Goal: Ask a question

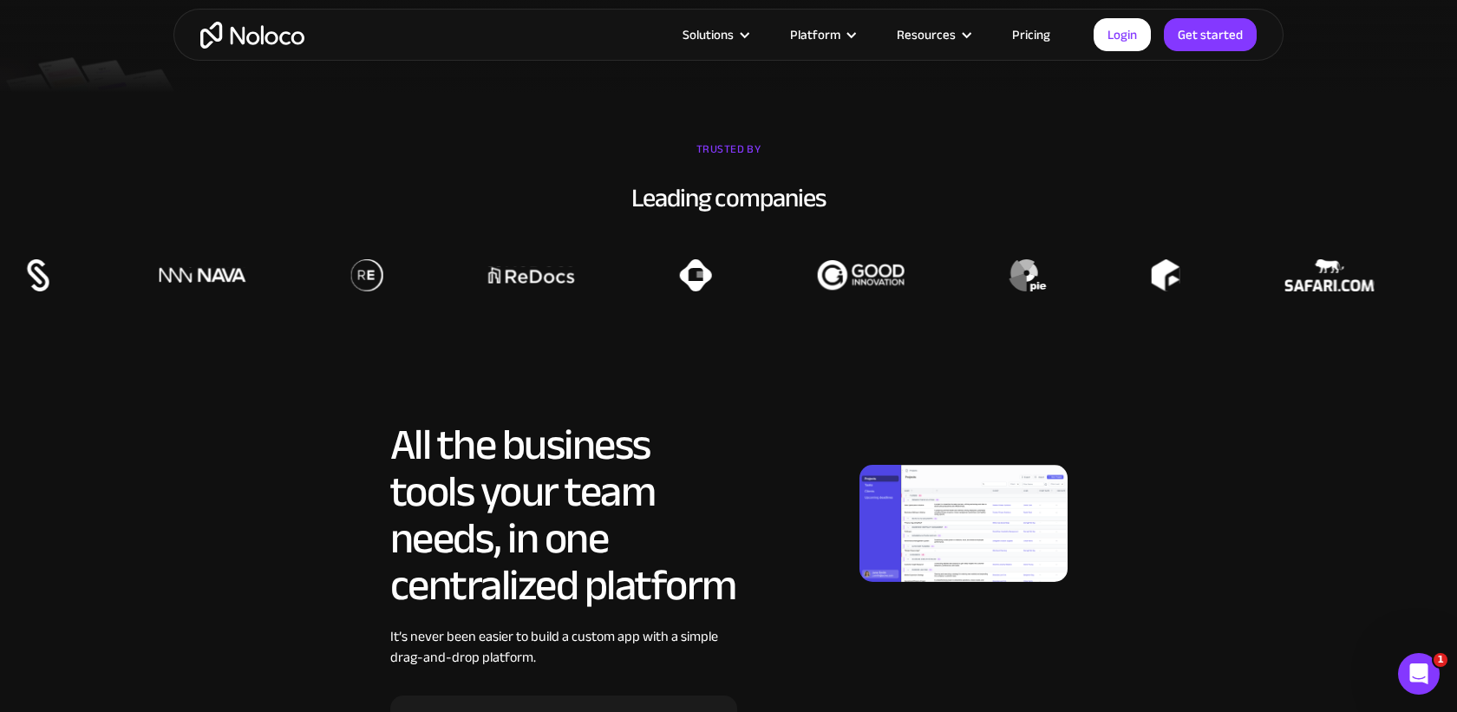
scroll to position [604, 0]
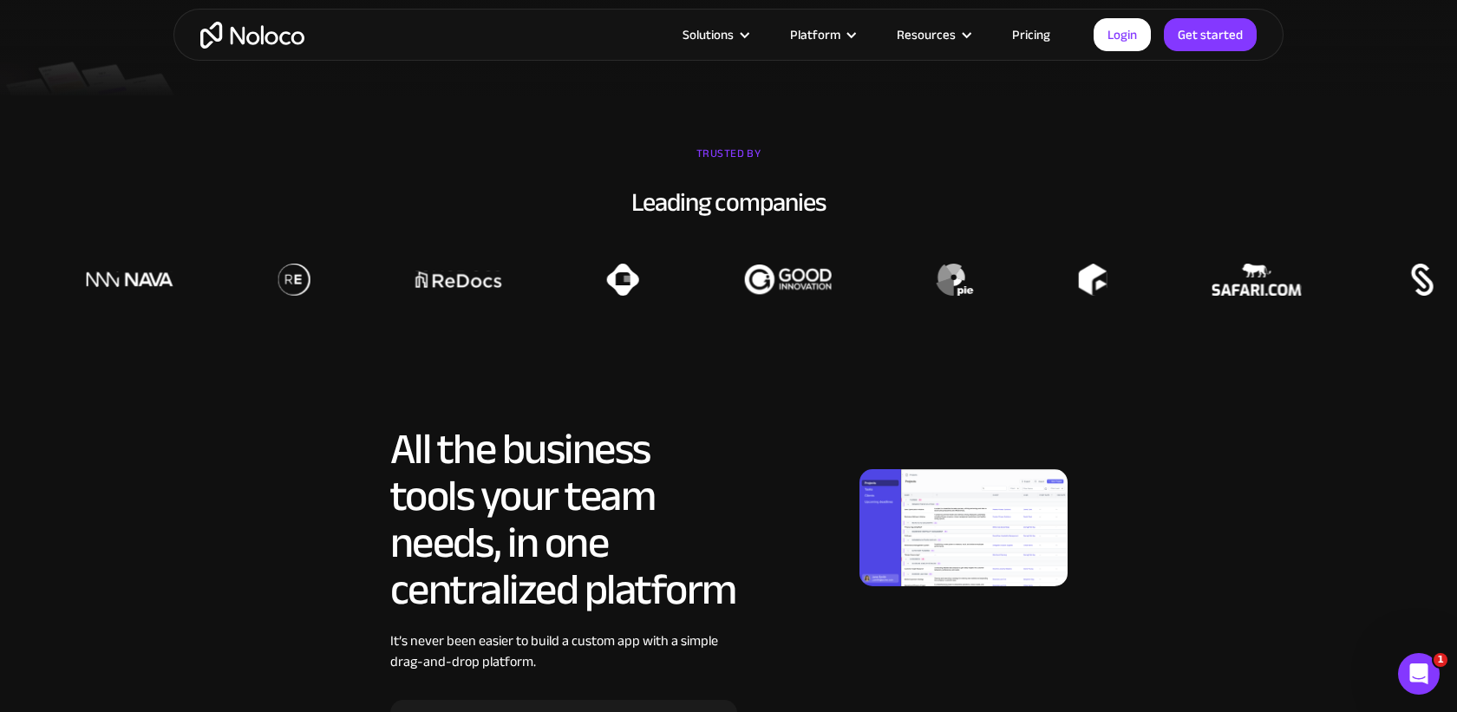
click at [1039, 33] on link "Pricing" at bounding box center [1031, 34] width 82 height 23
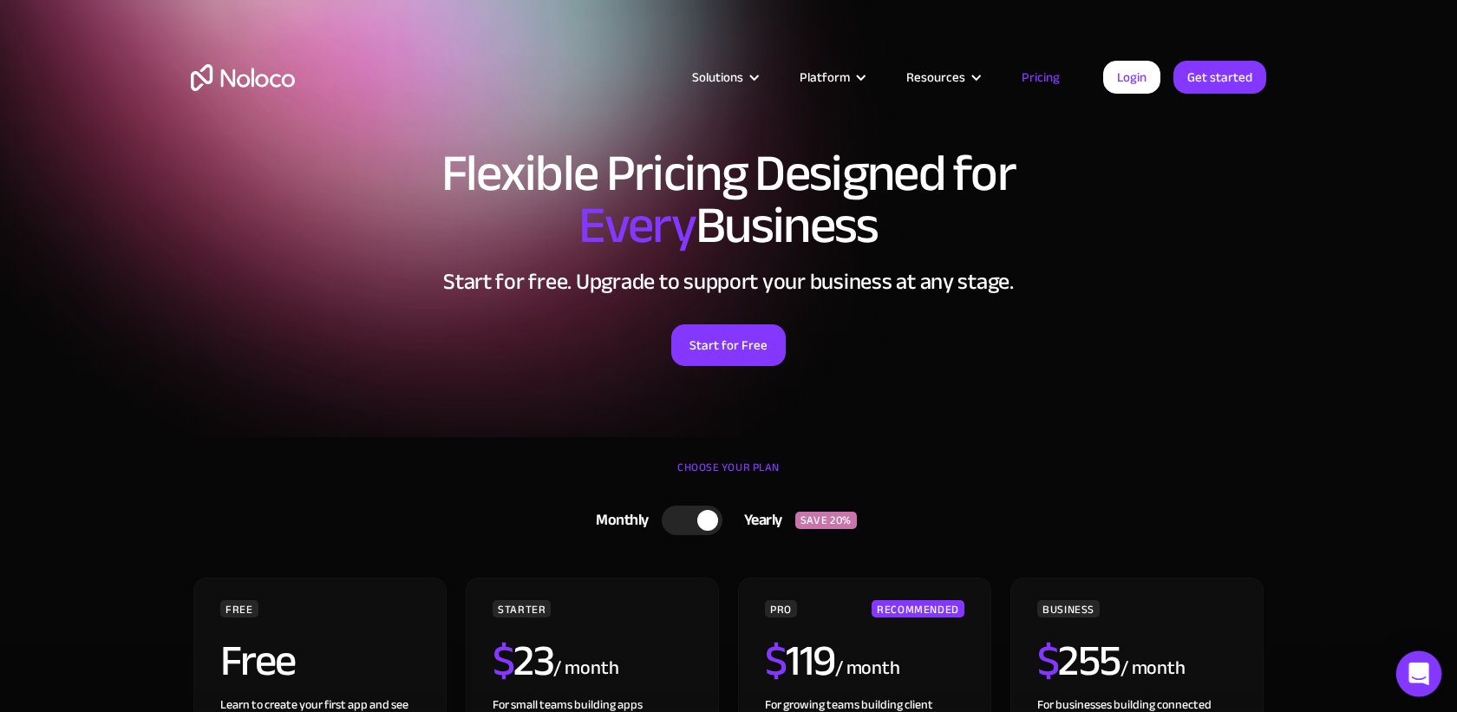
click at [1426, 681] on icon "Open Intercom Messenger" at bounding box center [1418, 673] width 23 height 23
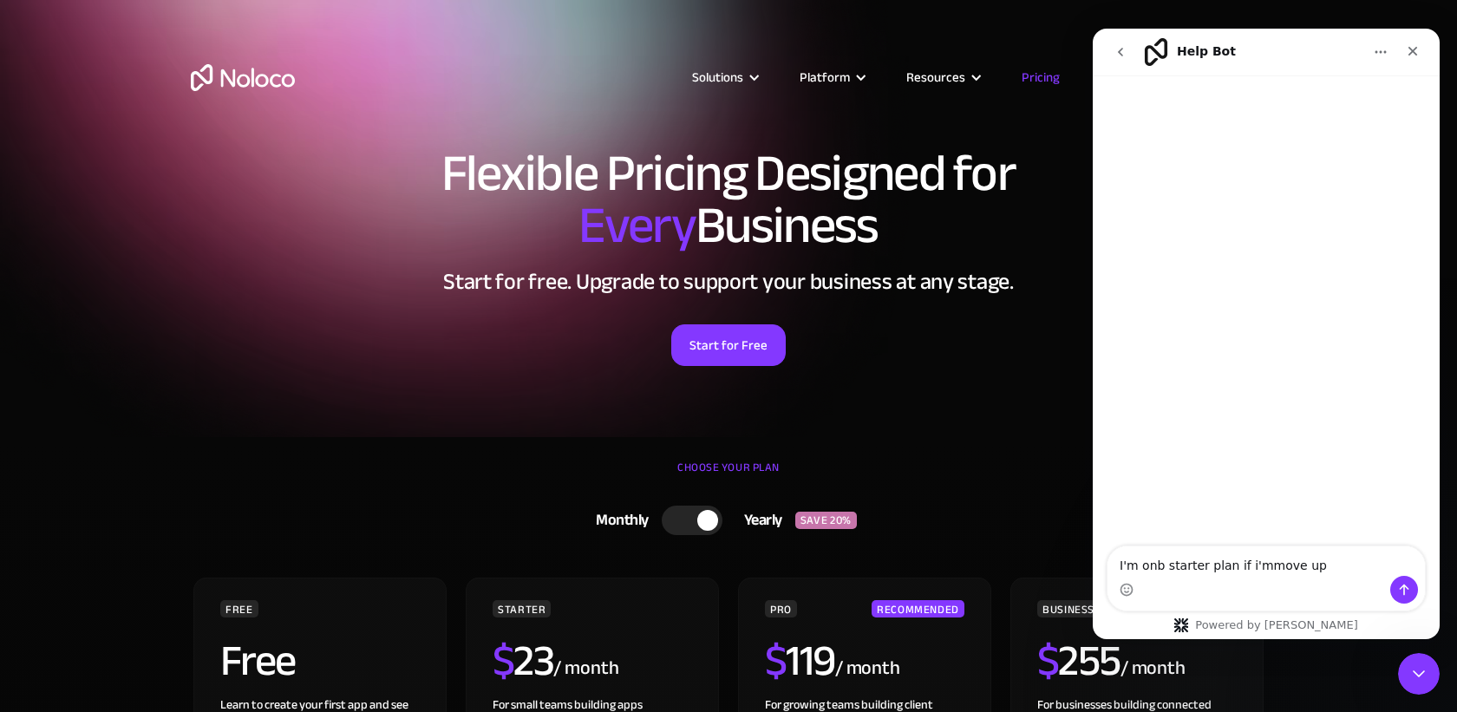
click at [1259, 567] on textarea "I'm onb starter plan if i'mmove up" at bounding box center [1265, 560] width 317 height 29
click at [1358, 561] on textarea "I'm onb starter plan if i'm move up" at bounding box center [1265, 560] width 317 height 29
type textarea "I'm onb starter plan if i'm move up to the Pro can i downgrade in the future to…"
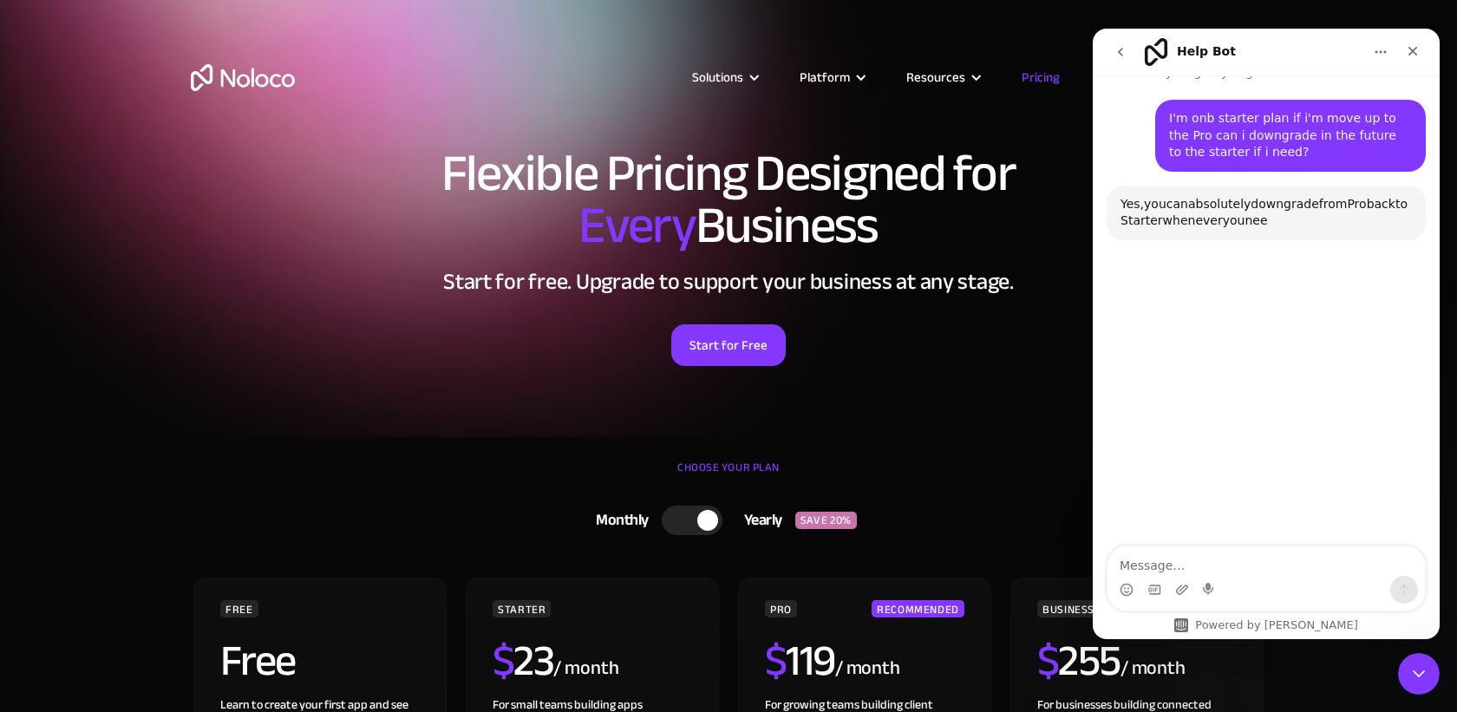
scroll to position [144, 0]
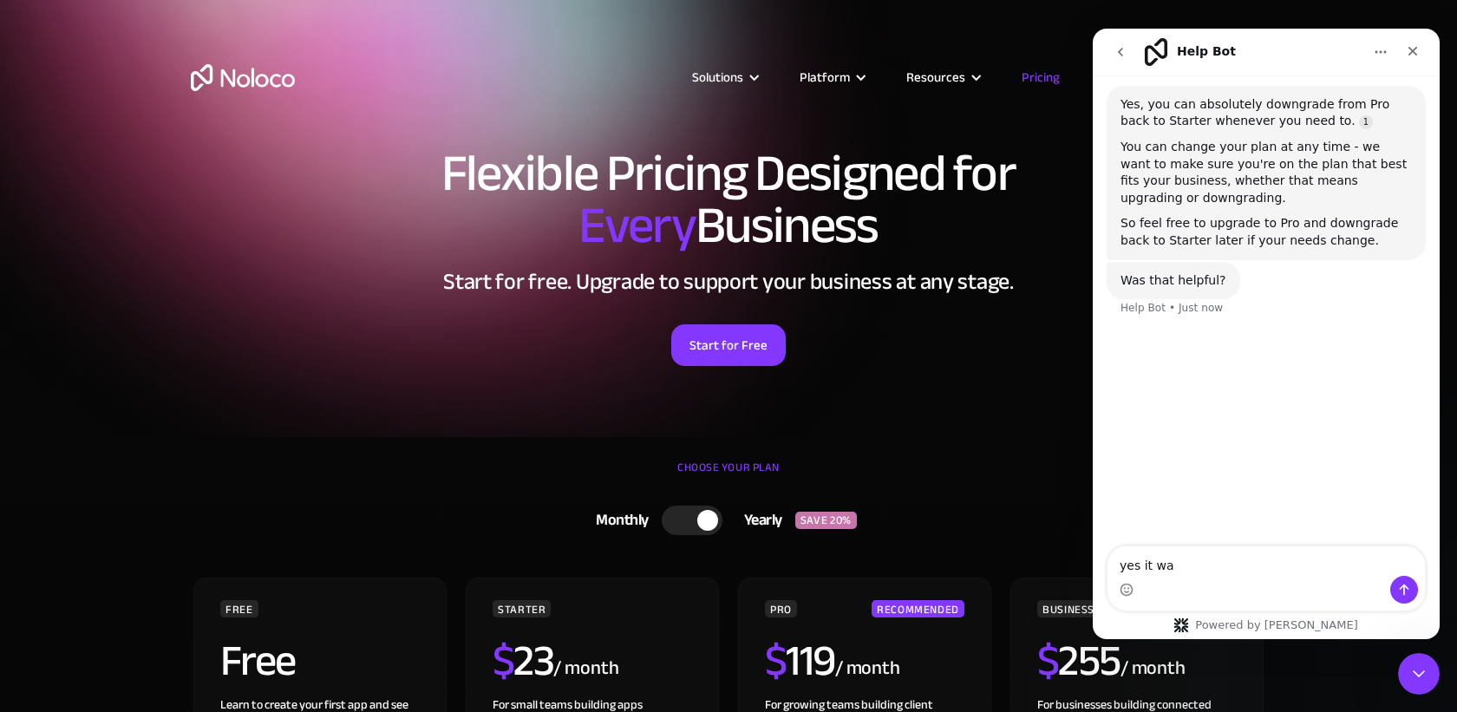
type textarea "yes it was"
click at [1415, 49] on icon "Close" at bounding box center [1412, 51] width 14 height 14
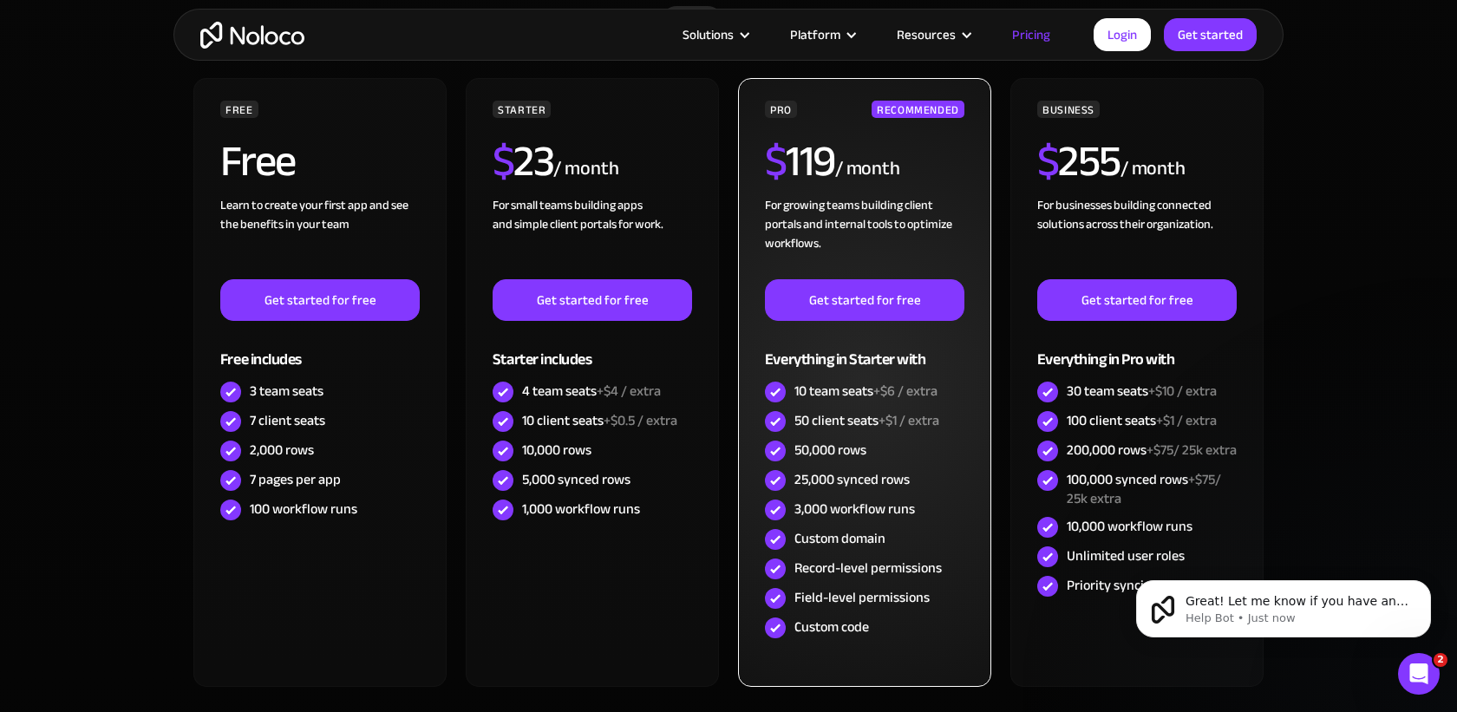
scroll to position [499, 0]
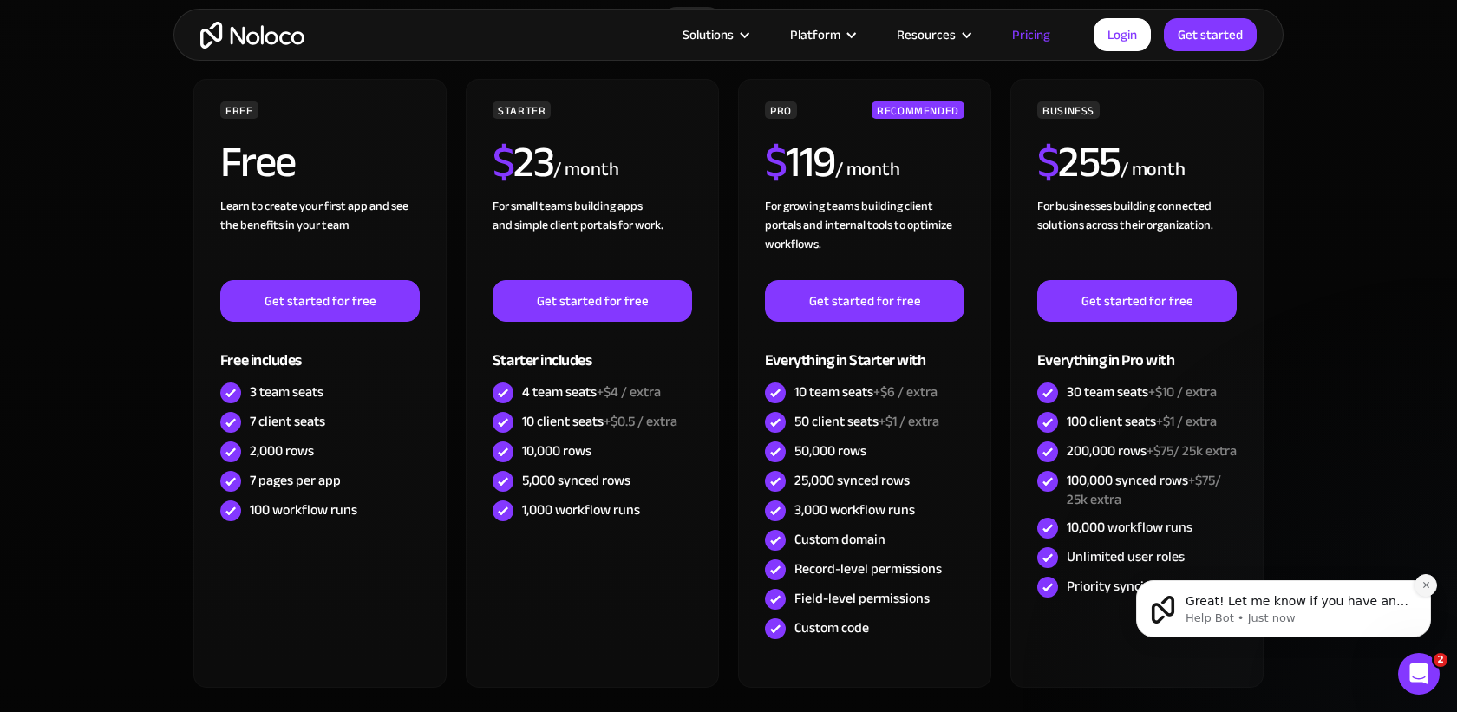
click at [1425, 587] on icon "Dismiss notification" at bounding box center [1426, 585] width 10 height 10
